Goal: Complete application form

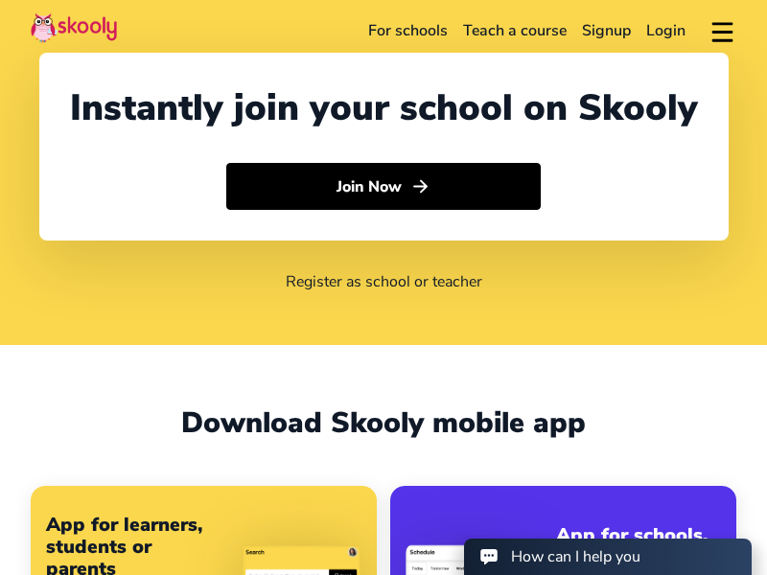
select select "81"
select select "Japan"
select select "Asia/Tokyo"
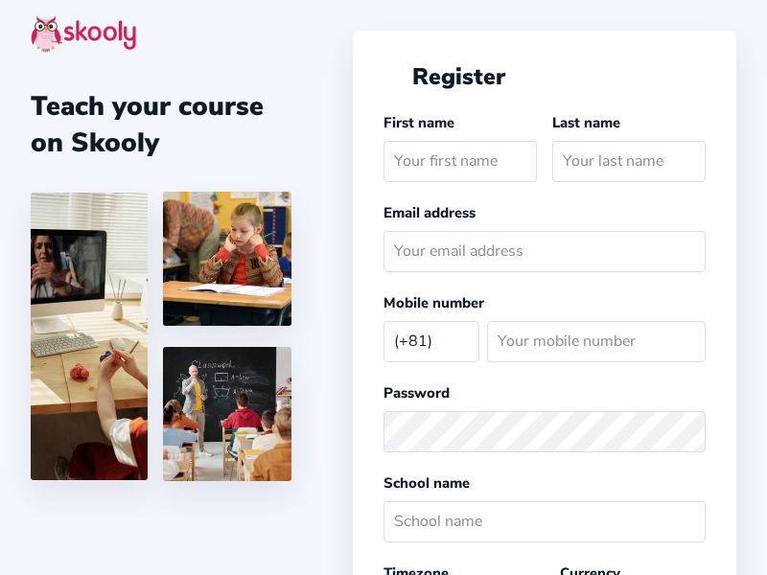
select select "JP"
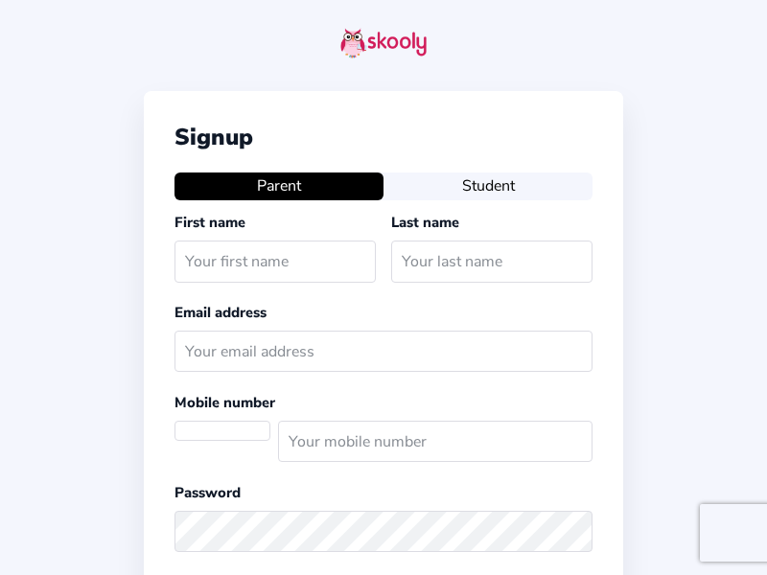
select select "JP"
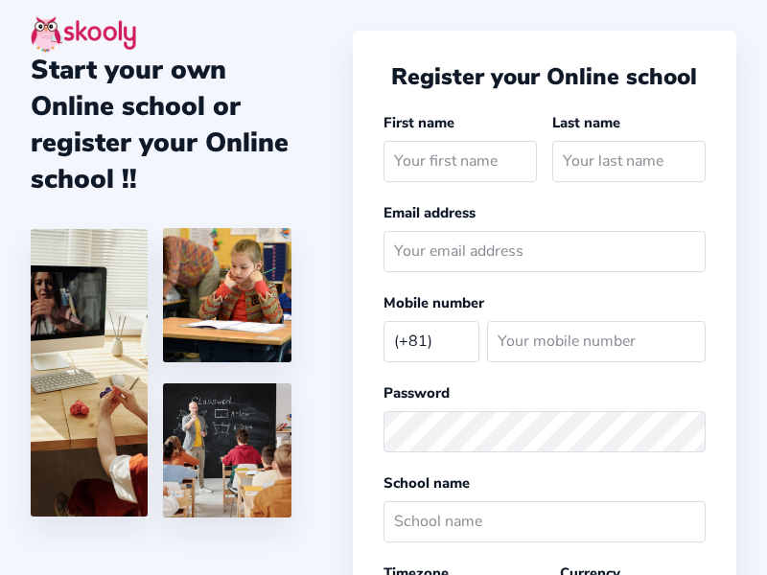
select select "JP"
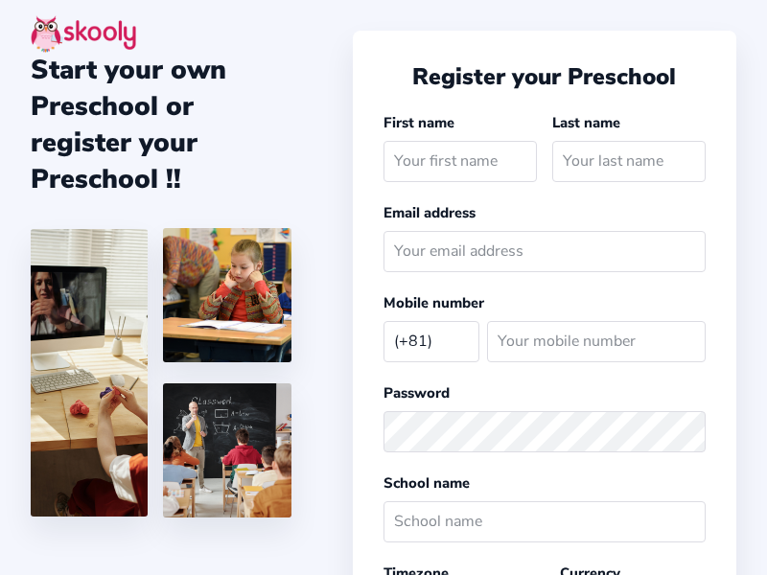
select select "JP"
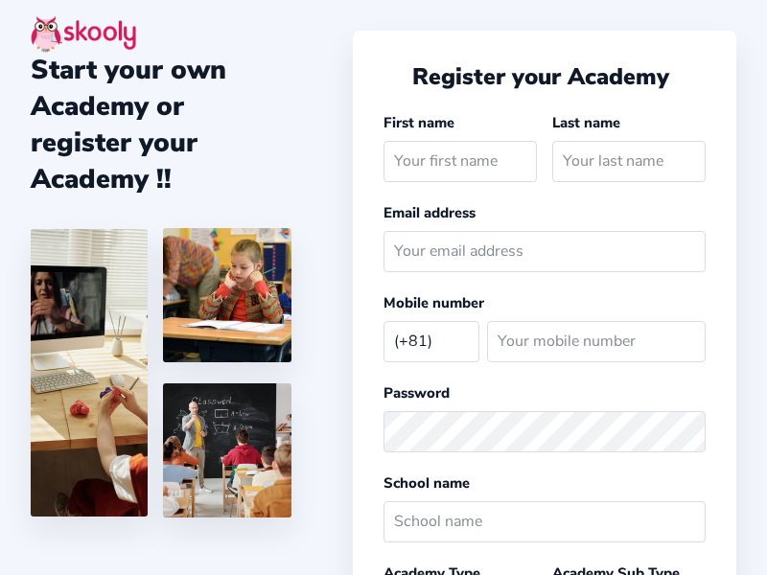
select select "JP"
